Goal: Task Accomplishment & Management: Use online tool/utility

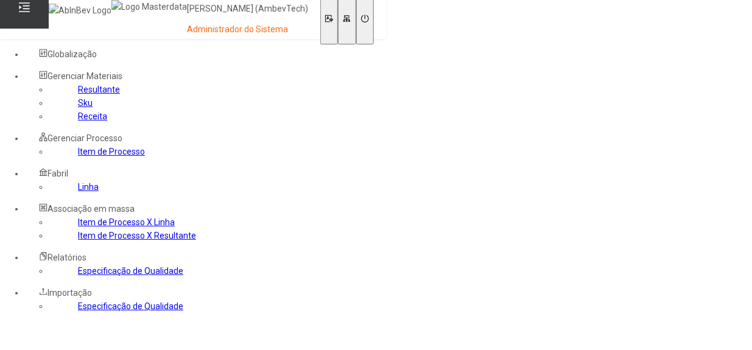
click at [78, 157] on link "Item de Processo" at bounding box center [111, 152] width 67 height 10
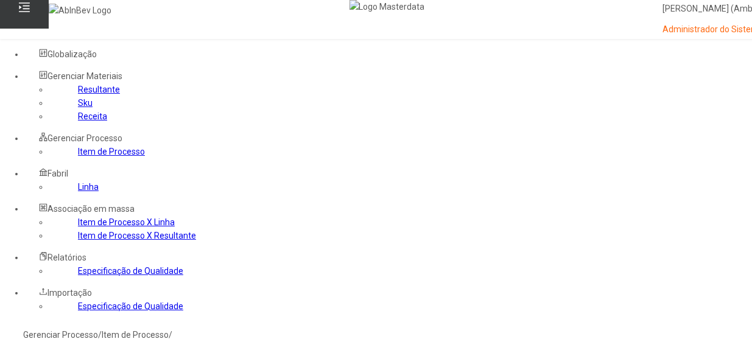
type input "*****"
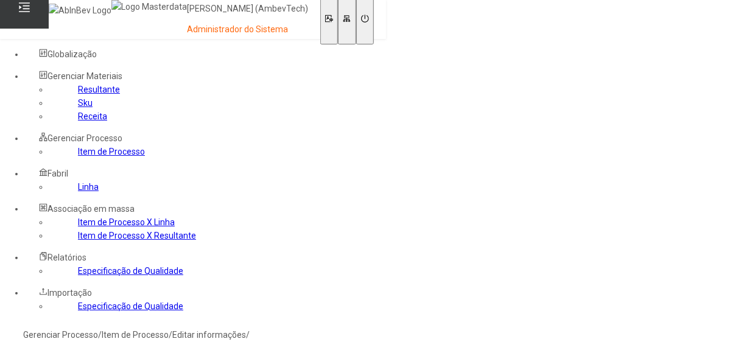
type input "****"
type input "*****"
